Goal: Find specific page/section: Find specific page/section

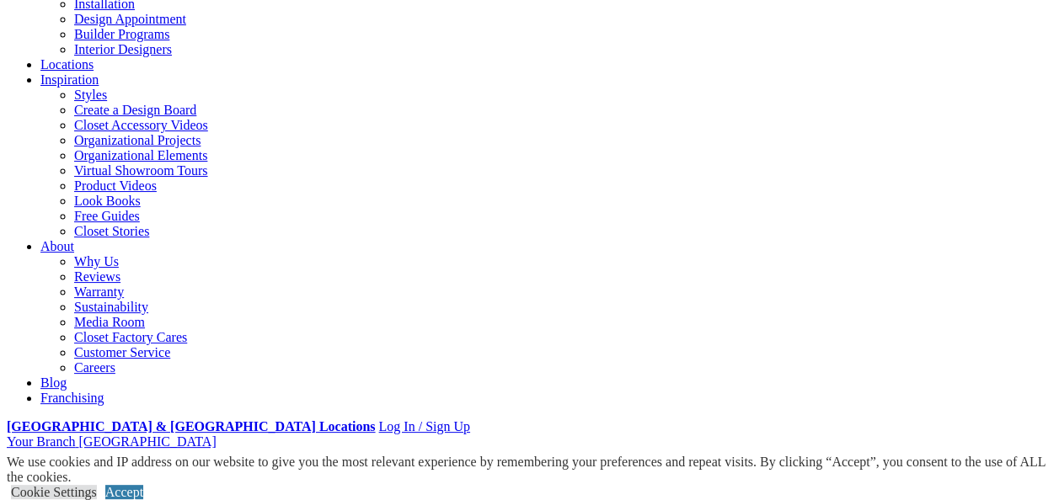
scroll to position [247, 0]
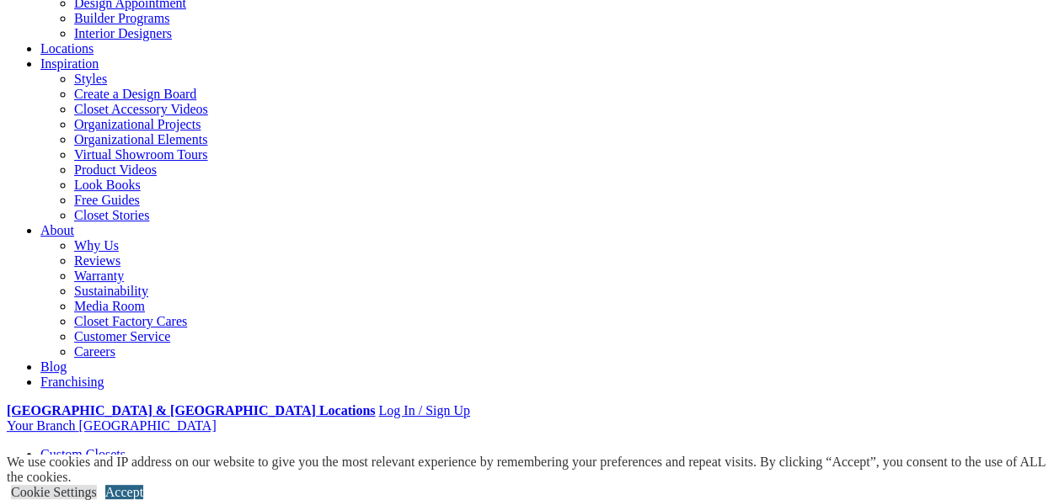
click at [143, 485] on link "Accept" at bounding box center [124, 492] width 38 height 14
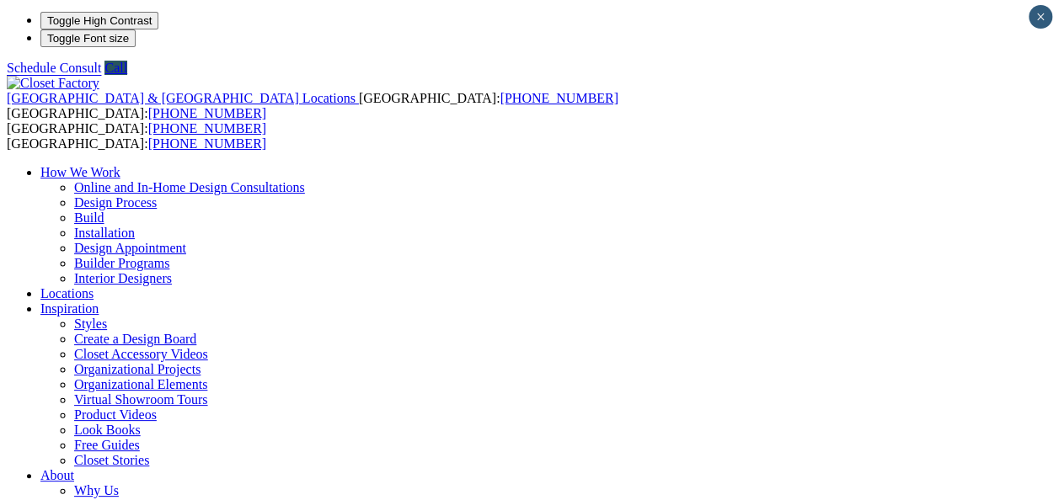
scroll to position [0, 0]
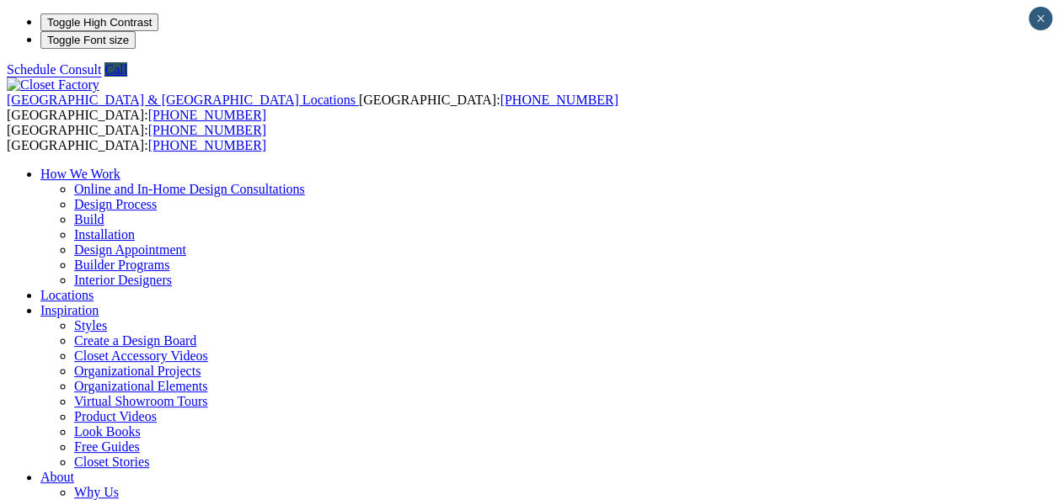
drag, startPoint x: 1062, startPoint y: 489, endPoint x: 717, endPoint y: 344, distance: 373.6
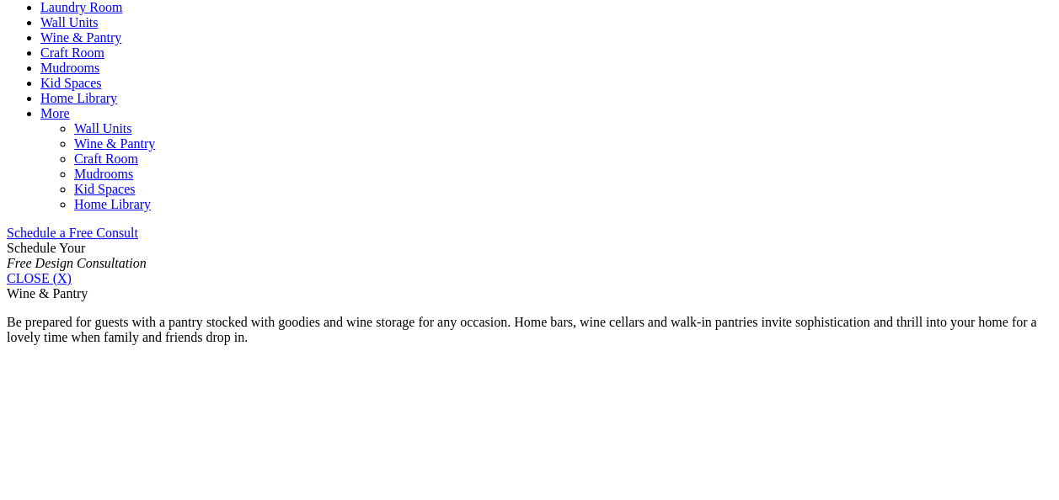
scroll to position [920, 0]
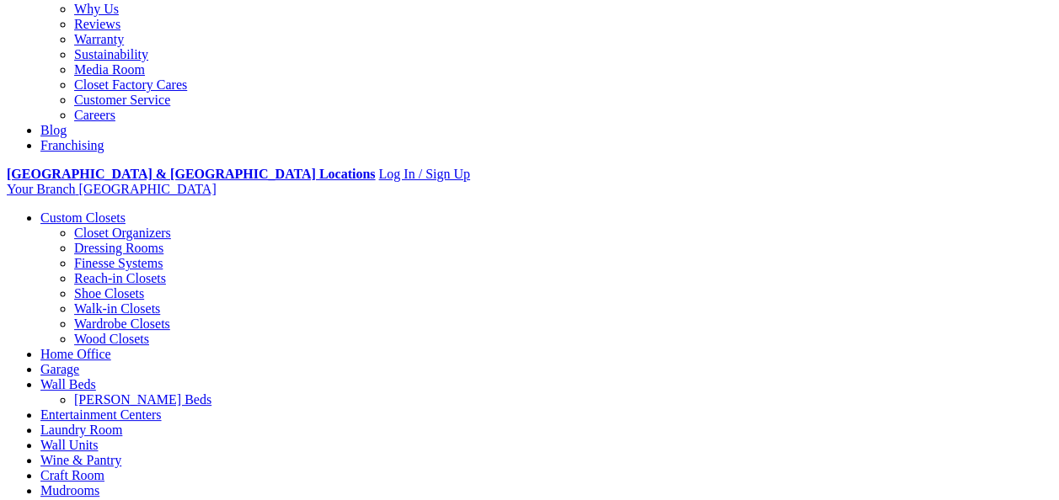
scroll to position [45, 0]
